Goal: Transaction & Acquisition: Purchase product/service

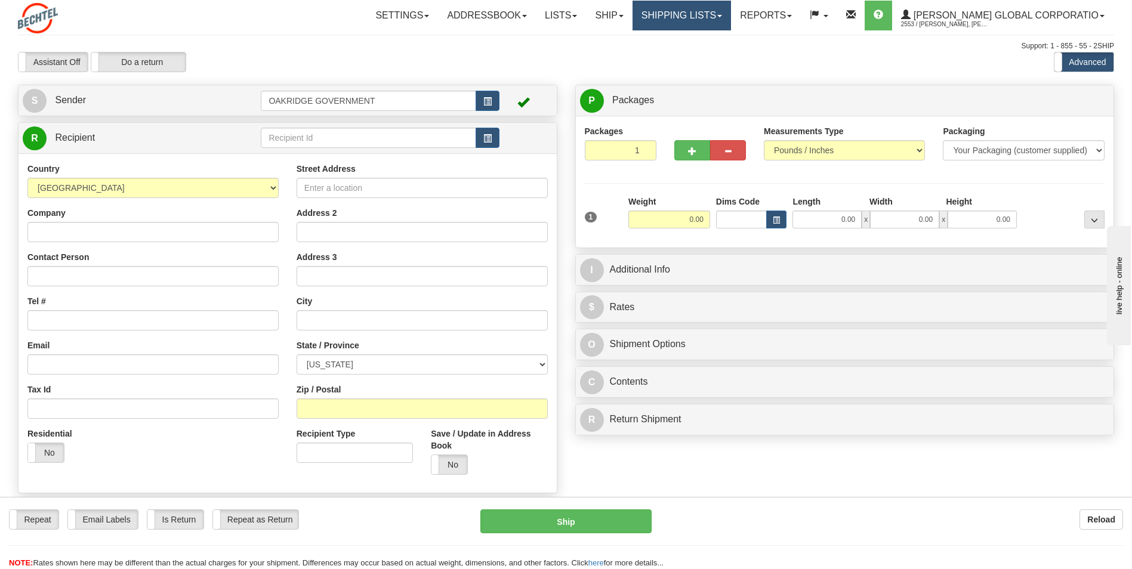
click at [687, 19] on link "Shipping lists" at bounding box center [682, 16] width 98 height 30
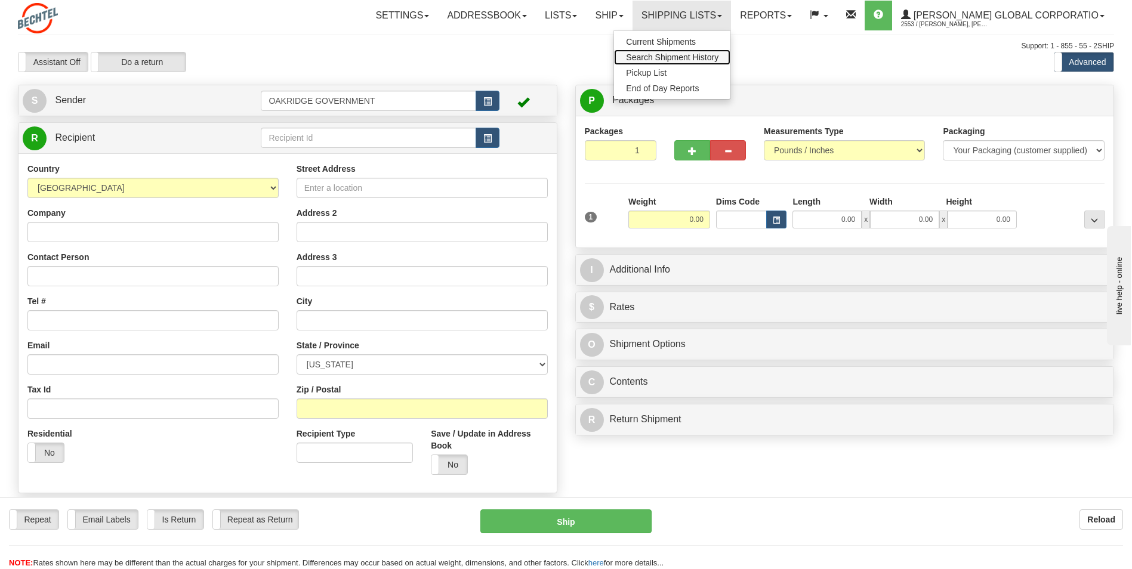
click at [680, 52] on link "Search Shipment History" at bounding box center [672, 58] width 116 height 16
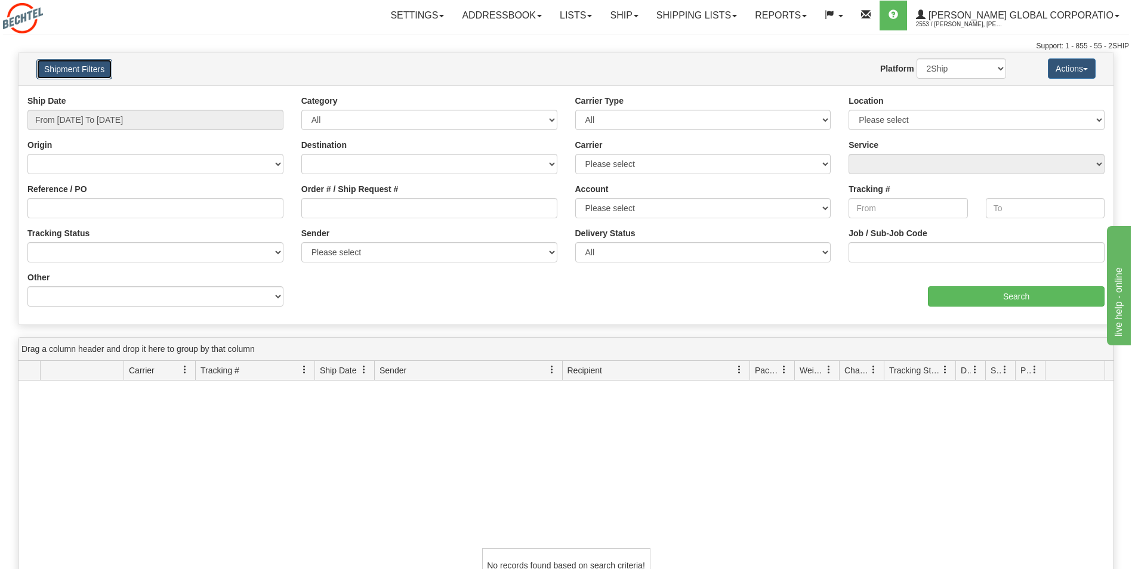
click at [82, 63] on button "Shipment Filters" at bounding box center [74, 69] width 76 height 20
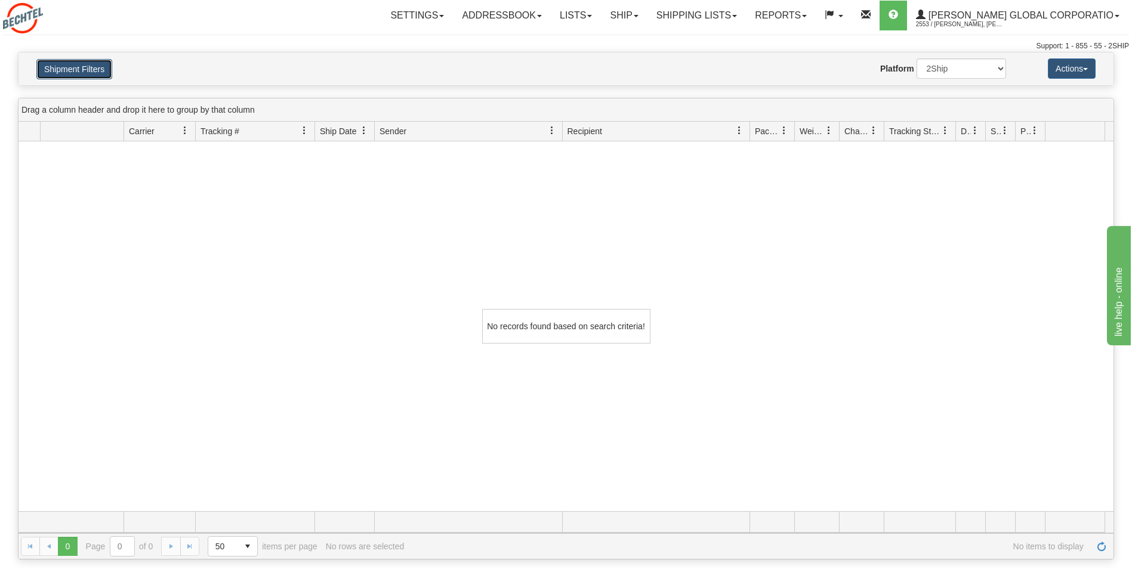
click at [85, 67] on button "Shipment Filters" at bounding box center [74, 69] width 76 height 20
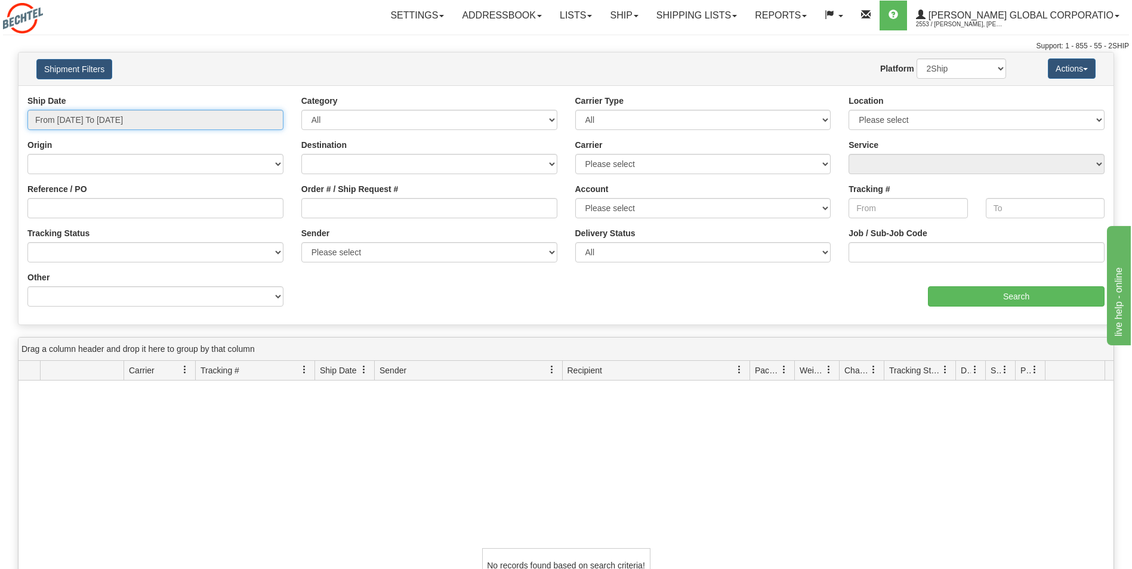
click at [88, 121] on input "From 09/17/2025 To 09/18/2025" at bounding box center [155, 120] width 256 height 20
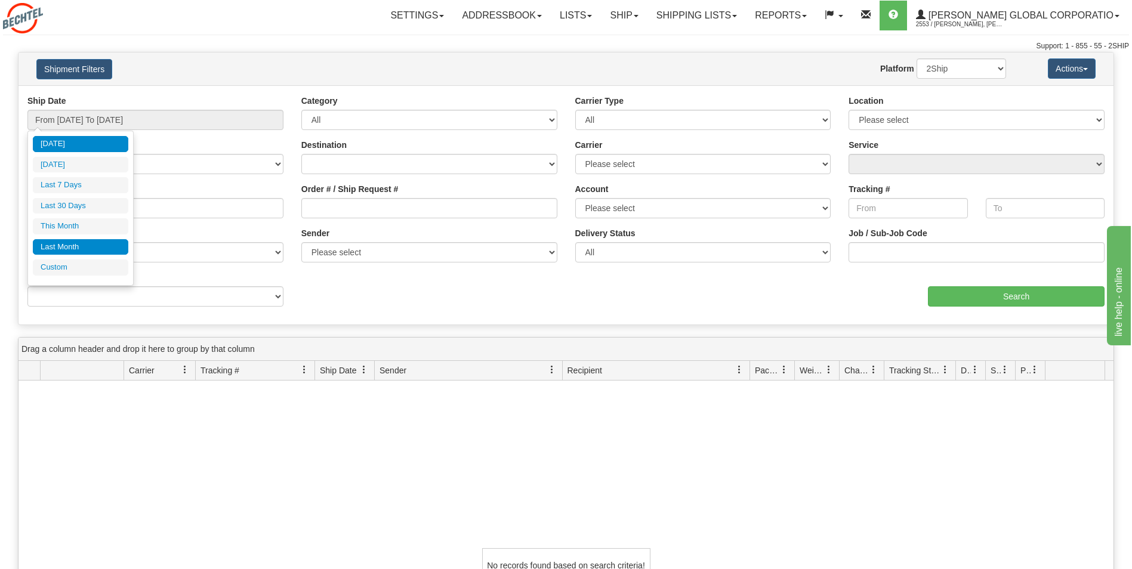
click at [72, 245] on li "Last Month" at bounding box center [81, 247] width 96 height 16
type input "From 08/01/2025 To 08/31/2025"
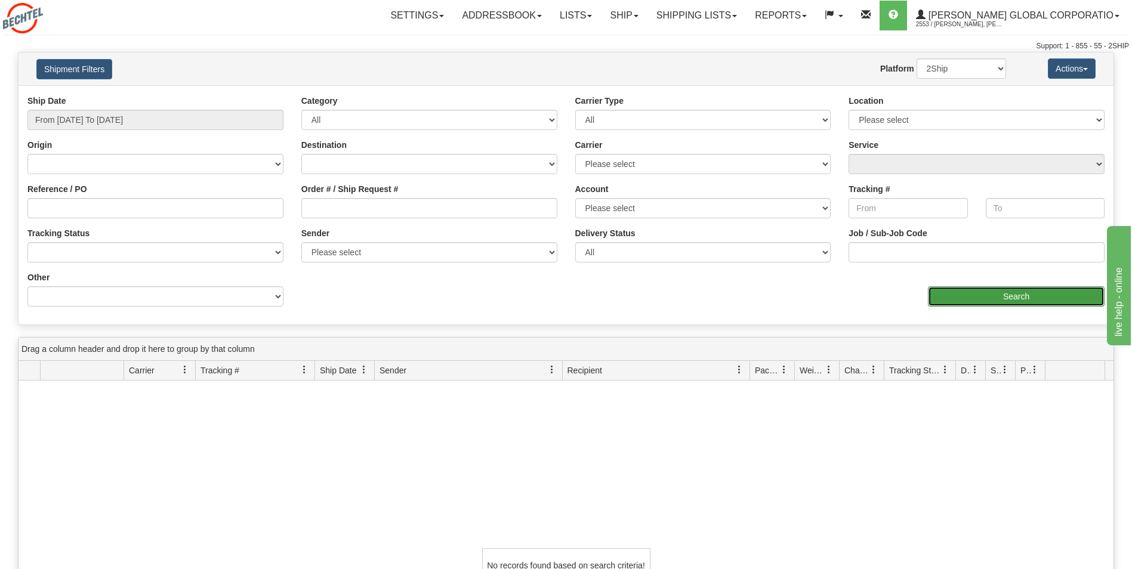
click at [1005, 301] on input "Search" at bounding box center [1016, 297] width 177 height 20
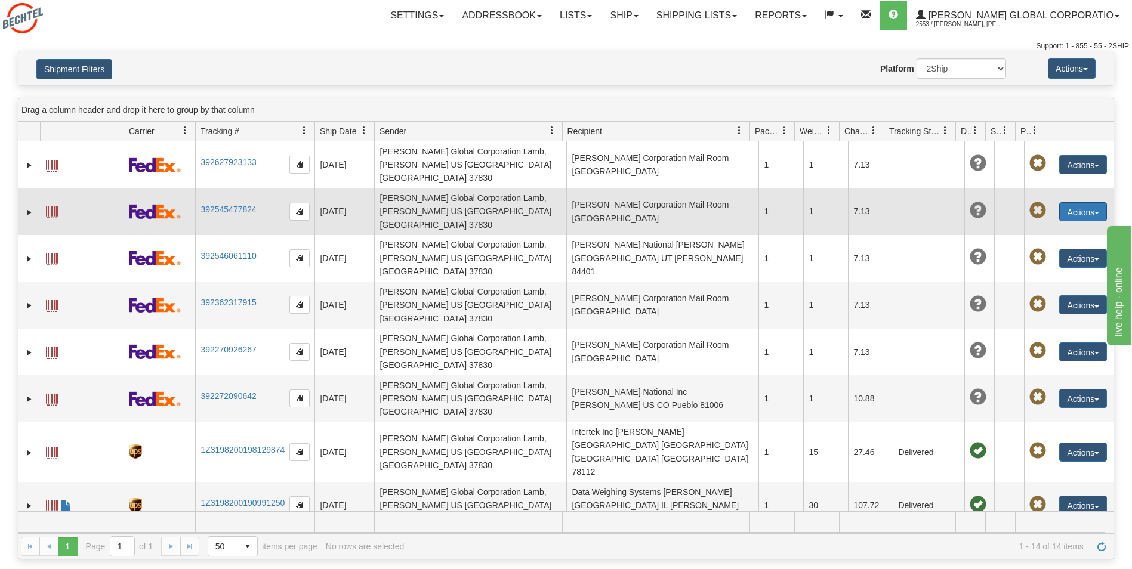
click at [1076, 202] on button "Actions" at bounding box center [1083, 211] width 48 height 19
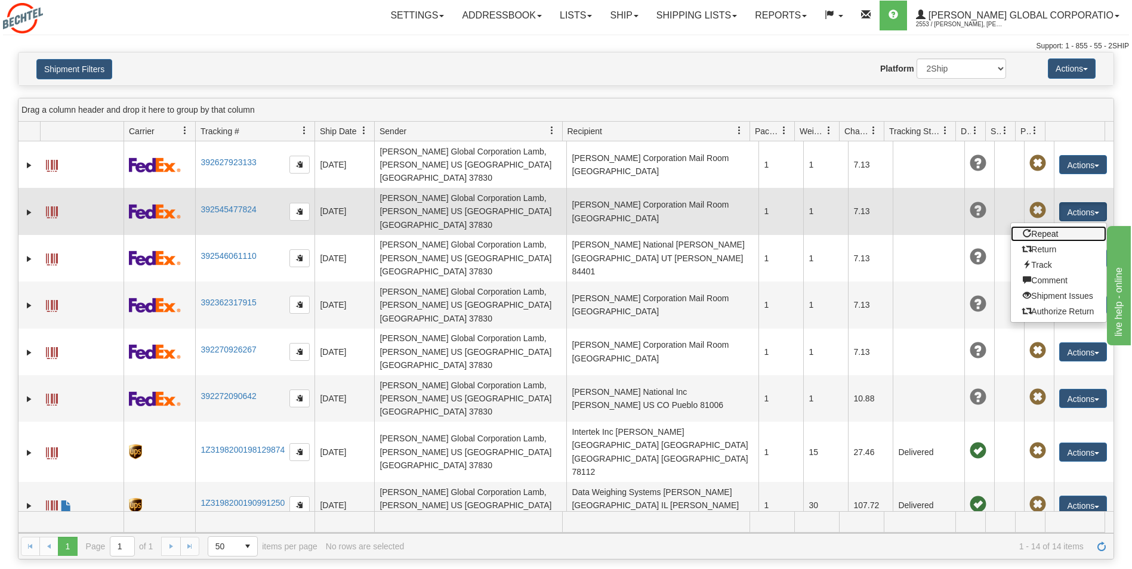
click at [1039, 226] on link "Repeat" at bounding box center [1059, 234] width 96 height 16
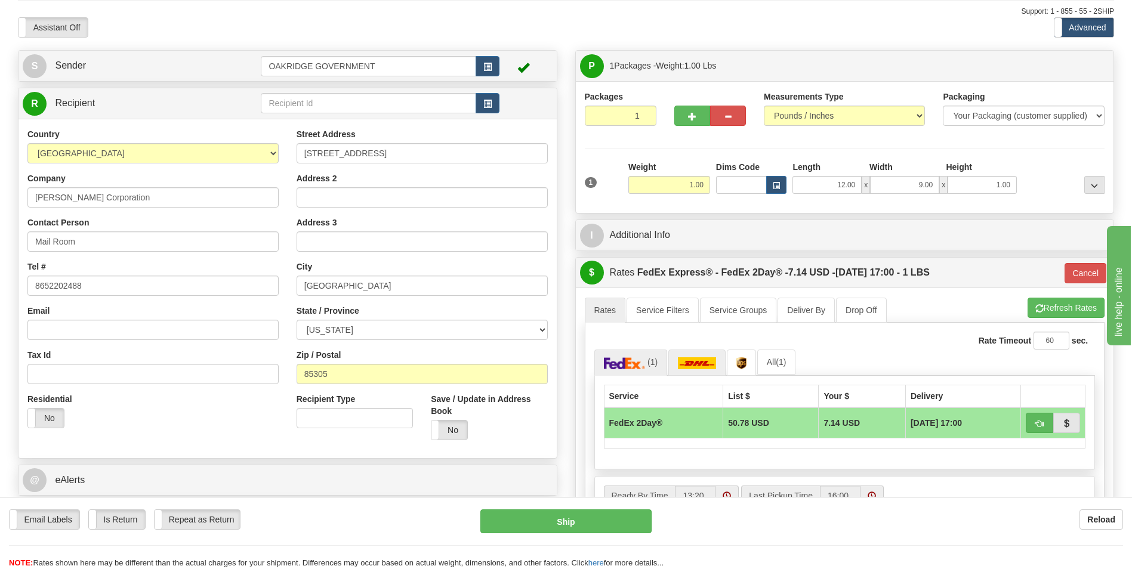
scroll to position [60, 0]
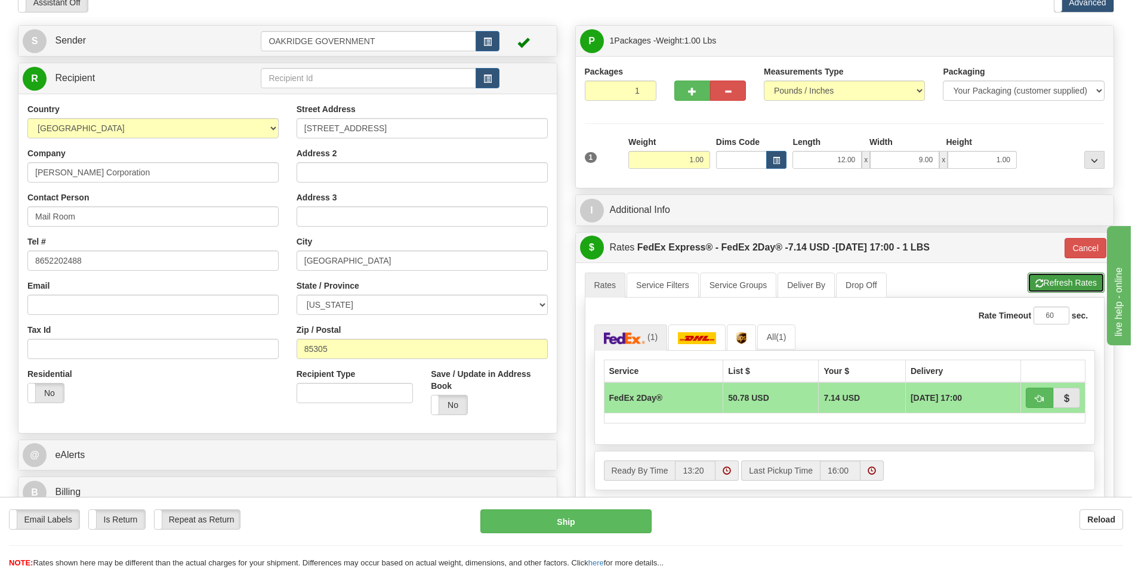
click at [1061, 285] on button "Refresh Rates" at bounding box center [1066, 283] width 77 height 20
type input "03"
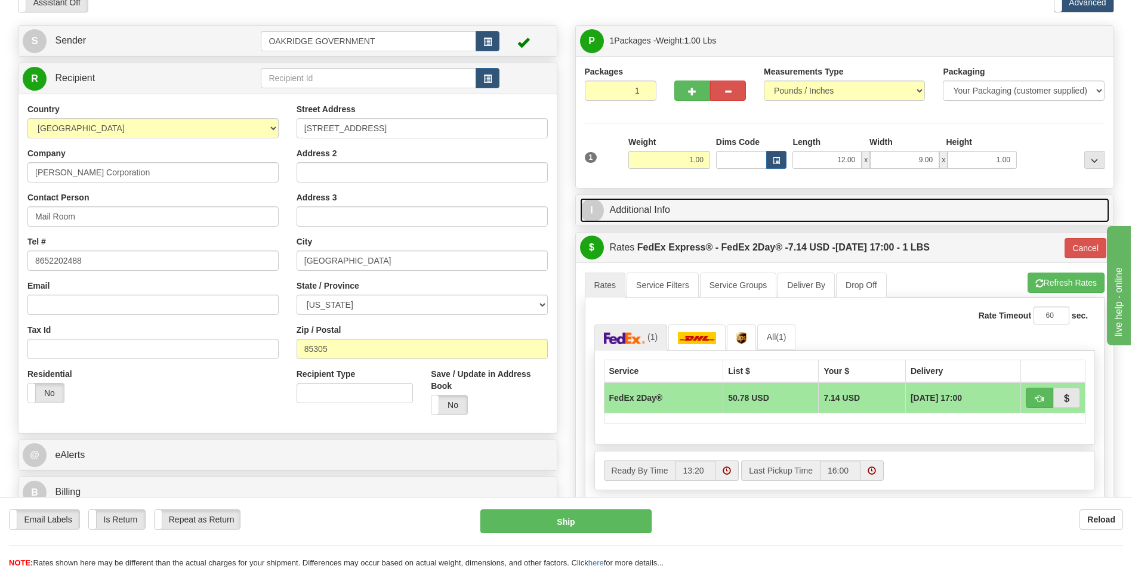
click at [652, 208] on link "I Additional Info" at bounding box center [845, 210] width 530 height 24
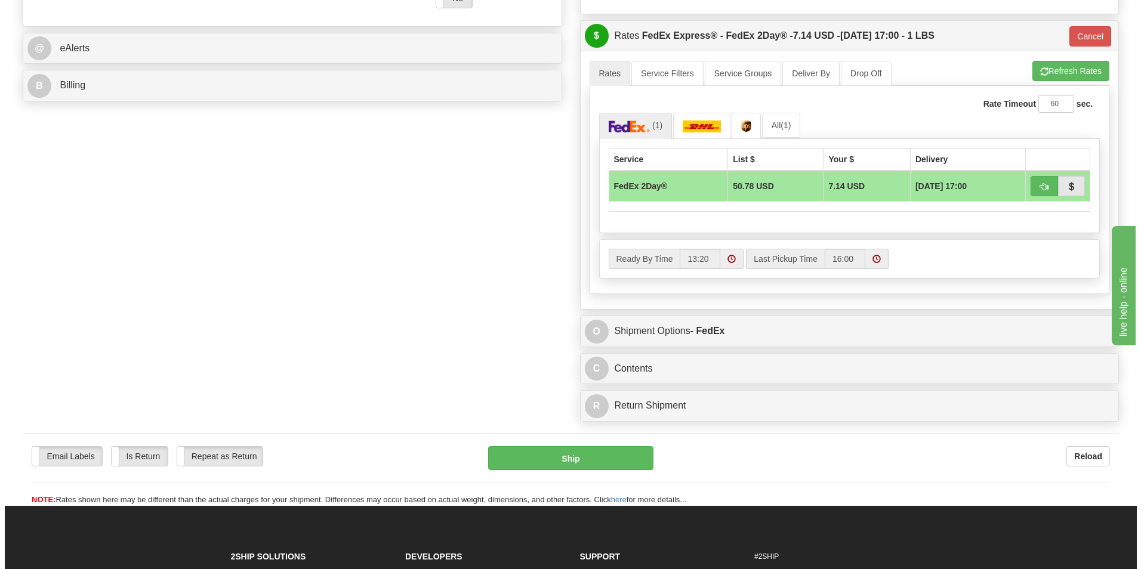
scroll to position [597, 0]
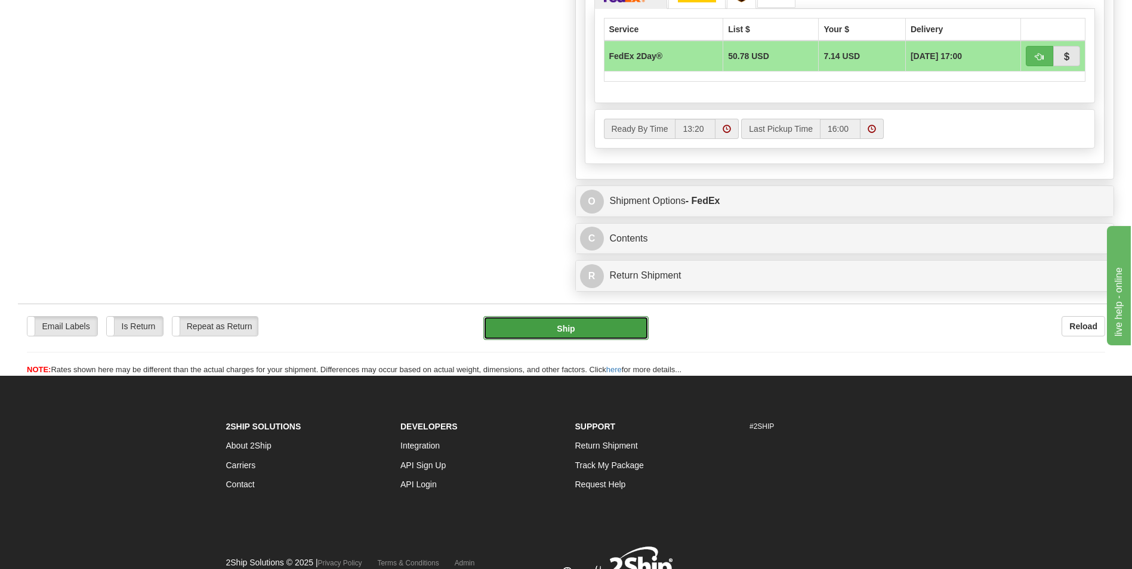
click at [560, 333] on button "Ship" at bounding box center [565, 328] width 165 height 24
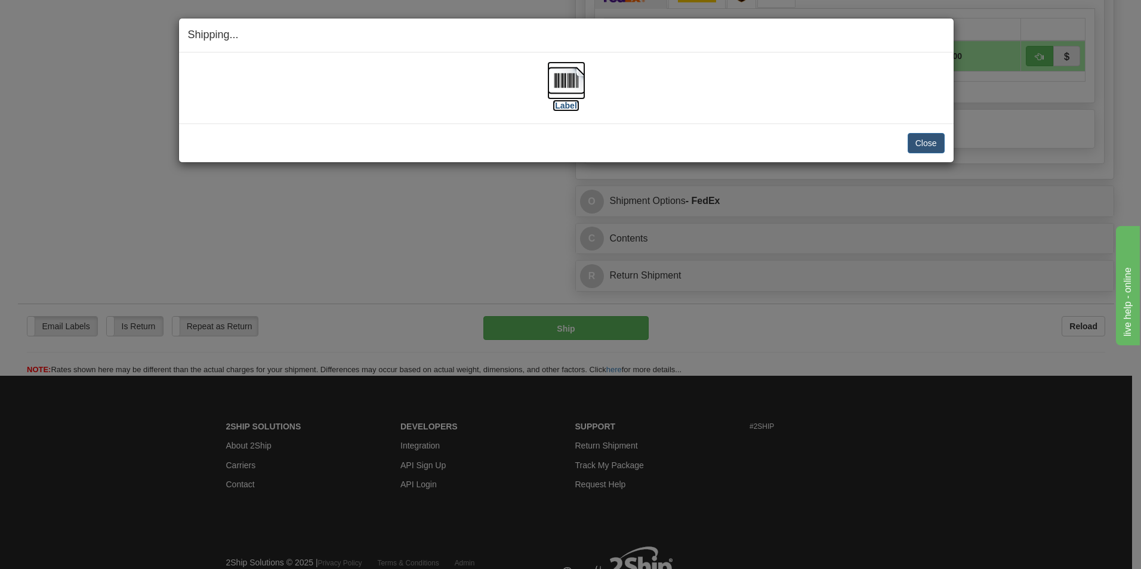
click at [570, 102] on label "[Label]" at bounding box center [566, 106] width 27 height 12
click at [935, 135] on button "Close" at bounding box center [926, 143] width 37 height 20
